Goal: Navigation & Orientation: Find specific page/section

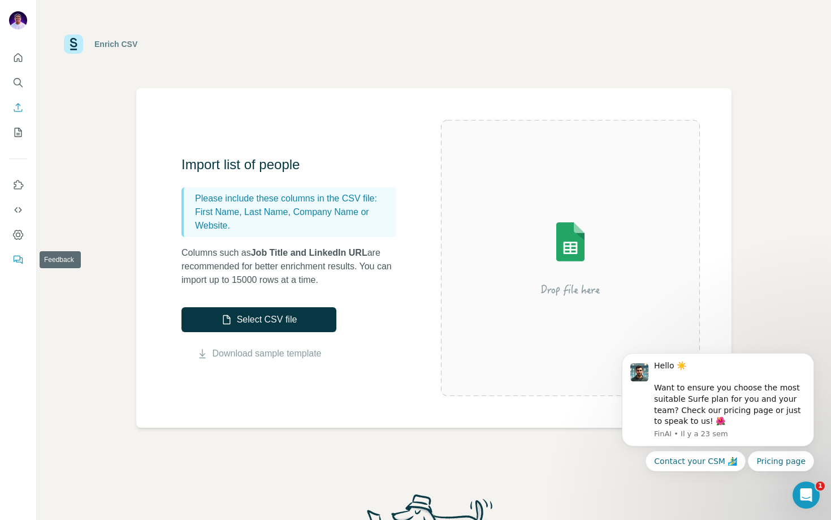
click at [21, 259] on icon "Feedback" at bounding box center [17, 259] width 11 height 11
click at [19, 136] on icon "My lists" at bounding box center [18, 132] width 7 height 9
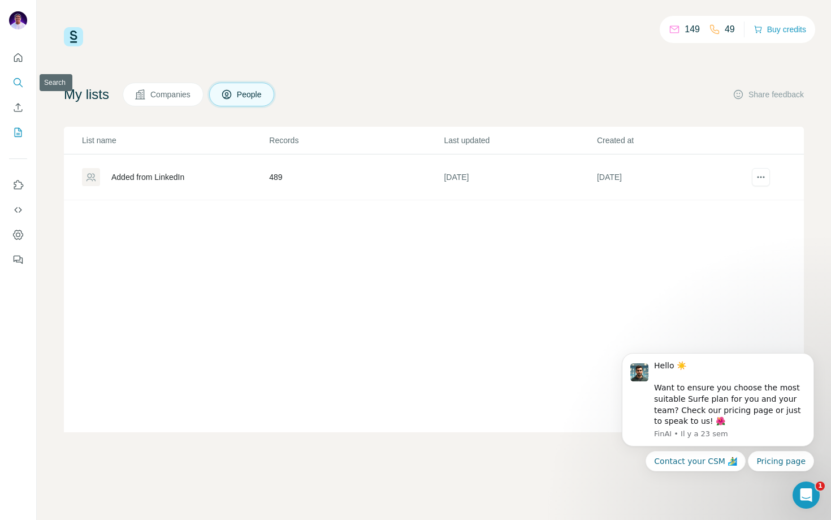
click at [20, 84] on icon "Search" at bounding box center [20, 85] width 3 height 3
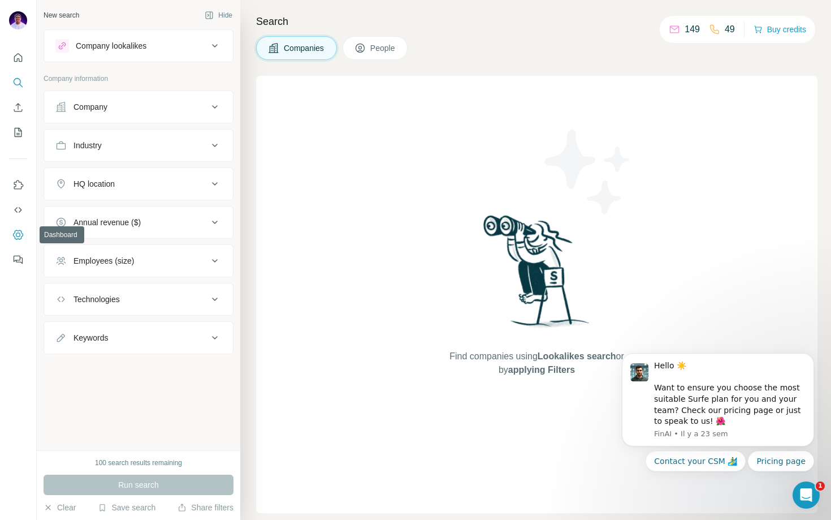
click at [18, 231] on icon "Dashboard" at bounding box center [17, 234] width 11 height 11
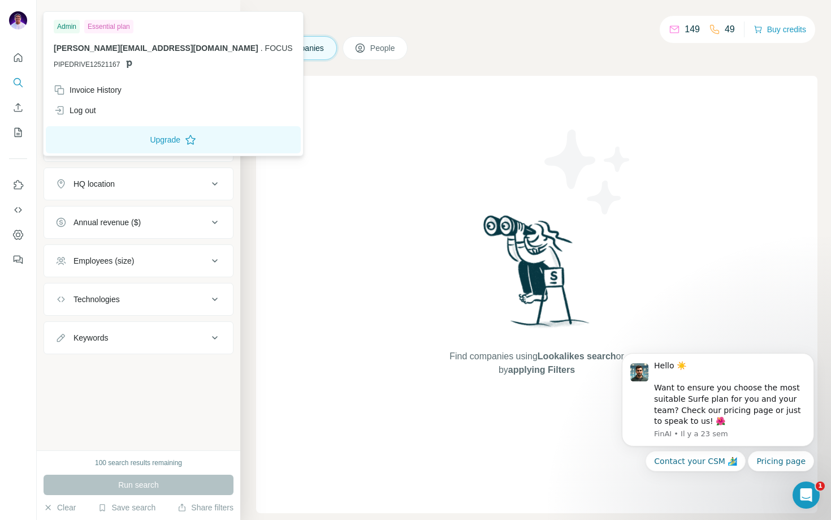
click at [16, 18] on img at bounding box center [18, 20] width 18 height 18
click at [128, 63] on icon at bounding box center [128, 63] width 9 height 9
click at [105, 25] on div "Essential plan" at bounding box center [108, 27] width 49 height 14
click at [69, 26] on div "Admin" at bounding box center [67, 27] width 26 height 14
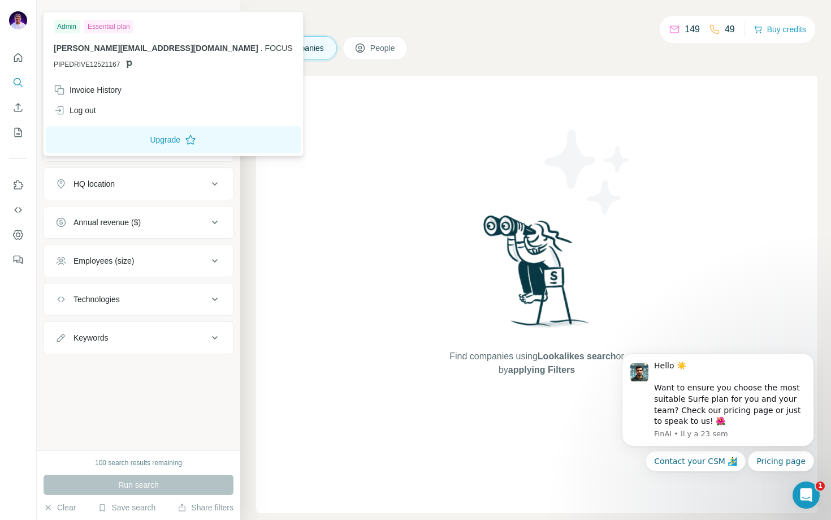
click at [72, 51] on span "[PERSON_NAME][EMAIL_ADDRESS][DOMAIN_NAME]" at bounding box center [156, 48] width 205 height 9
click at [19, 231] on icon "Dashboard" at bounding box center [17, 234] width 11 height 11
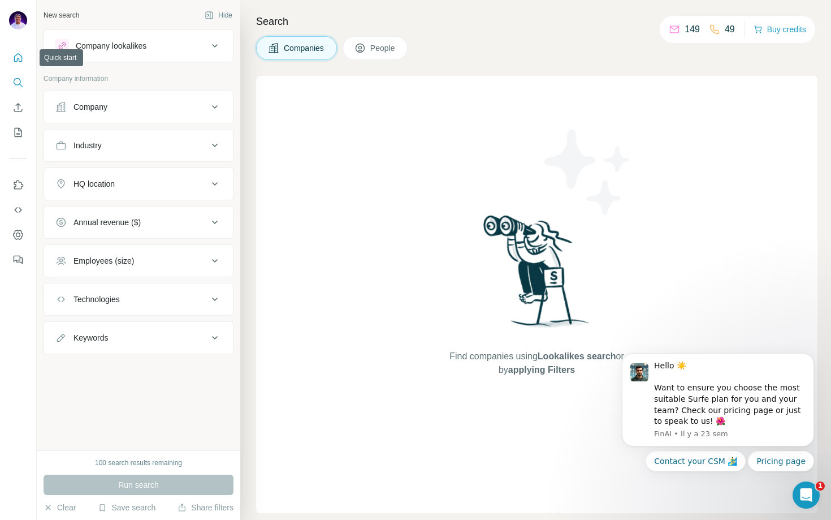
click at [10, 57] on button "Quick start" at bounding box center [18, 57] width 18 height 20
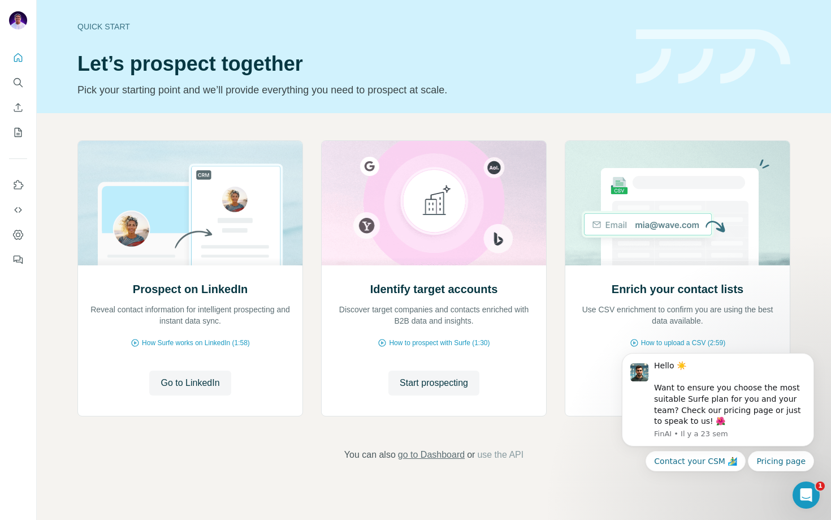
click at [440, 450] on span "go to Dashboard" at bounding box center [431, 455] width 67 height 14
